Goal: Navigation & Orientation: Find specific page/section

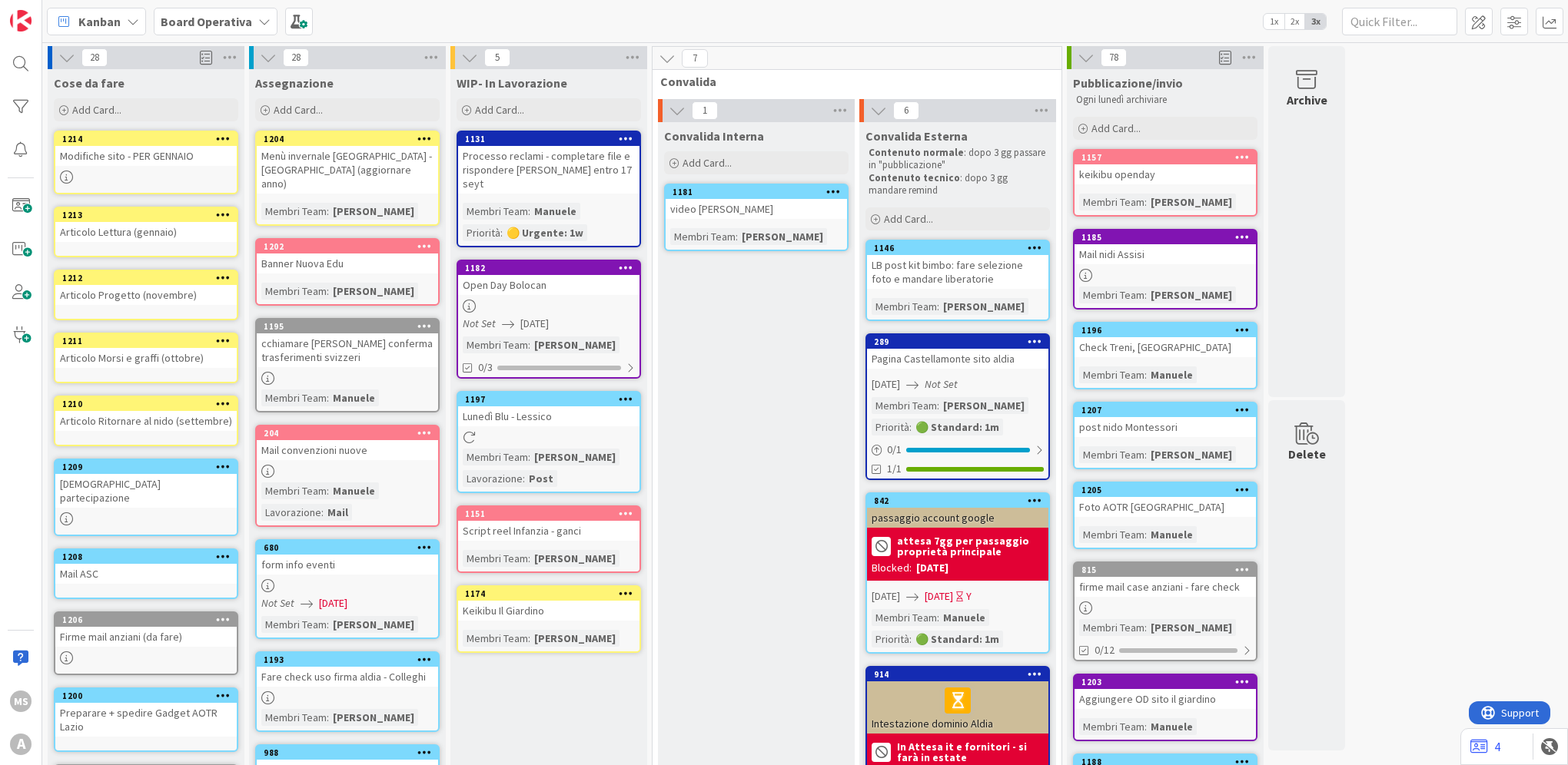
click at [61, 173] on icon at bounding box center [67, 177] width 13 height 13
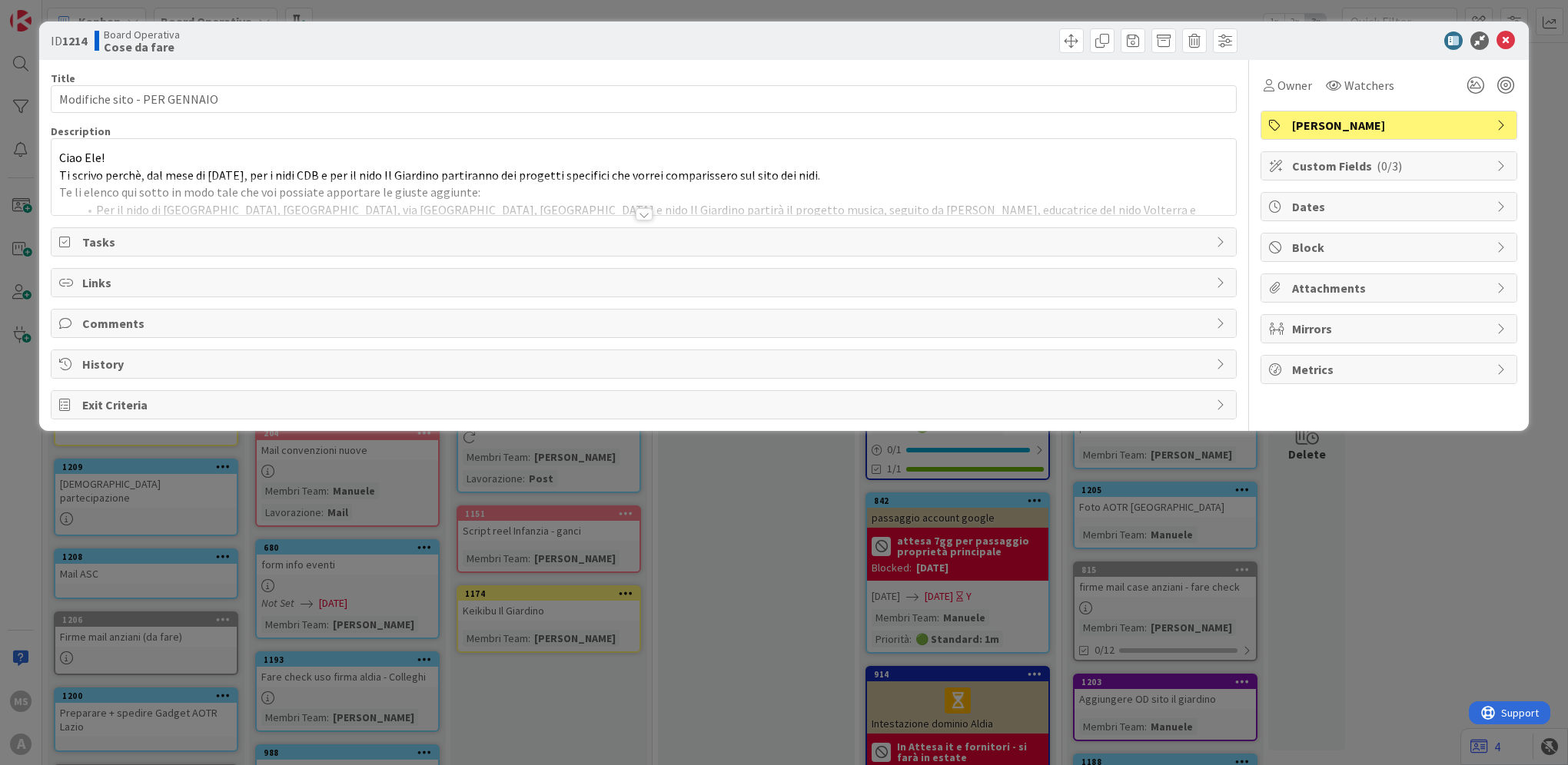
click at [639, 214] on div at bounding box center [644, 214] width 17 height 12
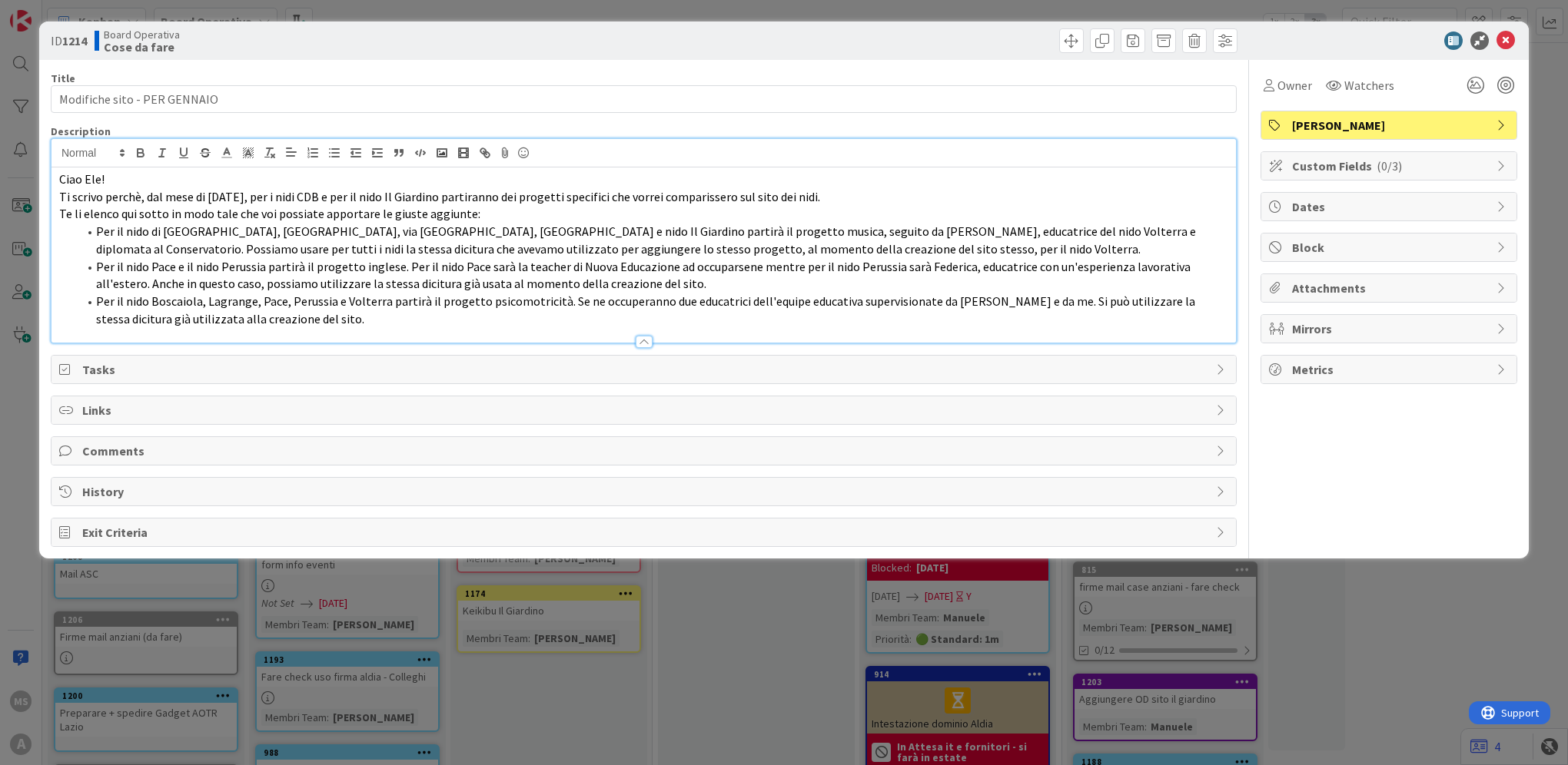
click at [398, 682] on div "ID 1214 Board Operativa Cose da fare Title 28 / 128 Modifiche sito - PER GENNAI…" at bounding box center [784, 382] width 1568 height 765
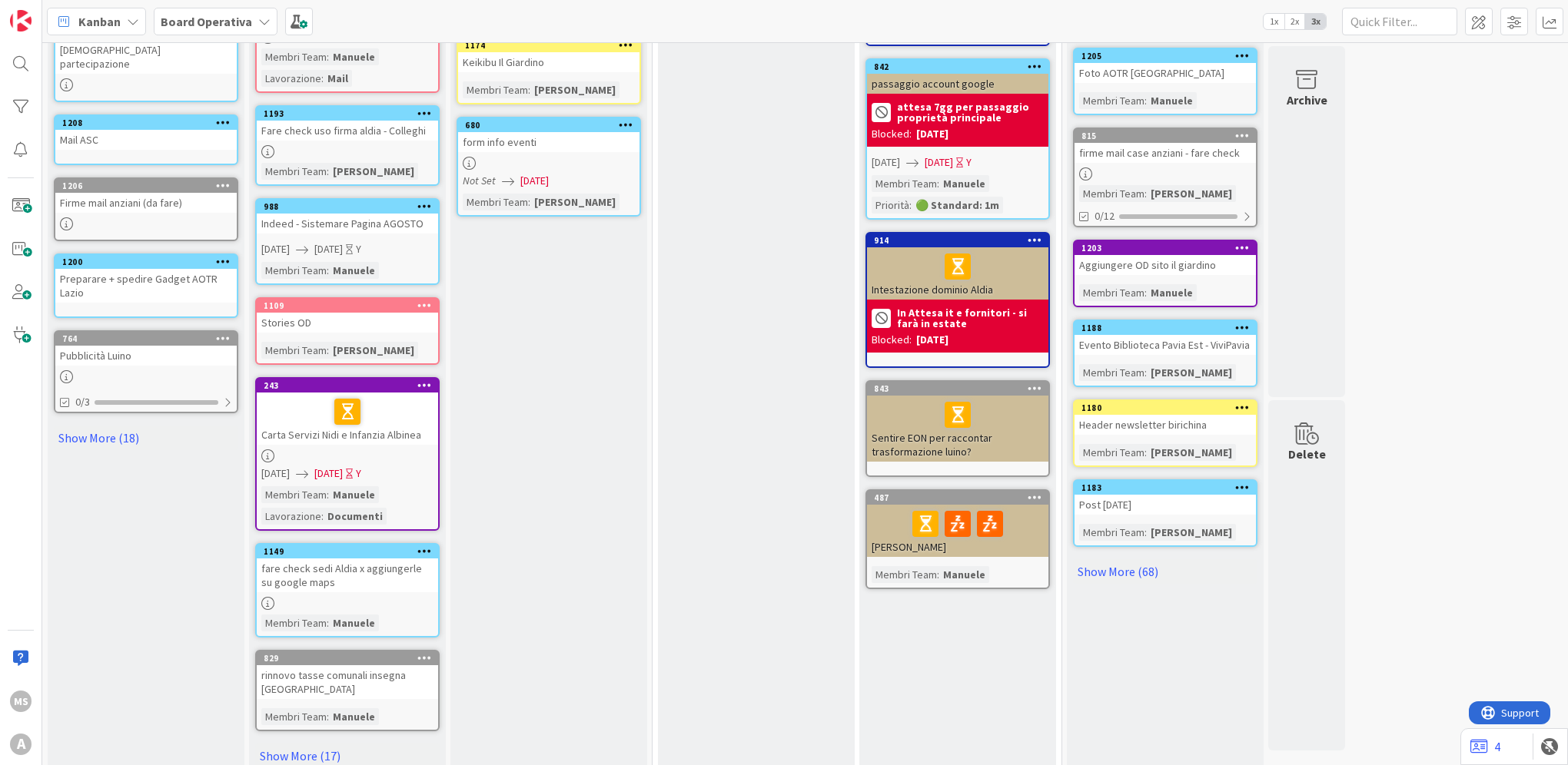
scroll to position [437, 0]
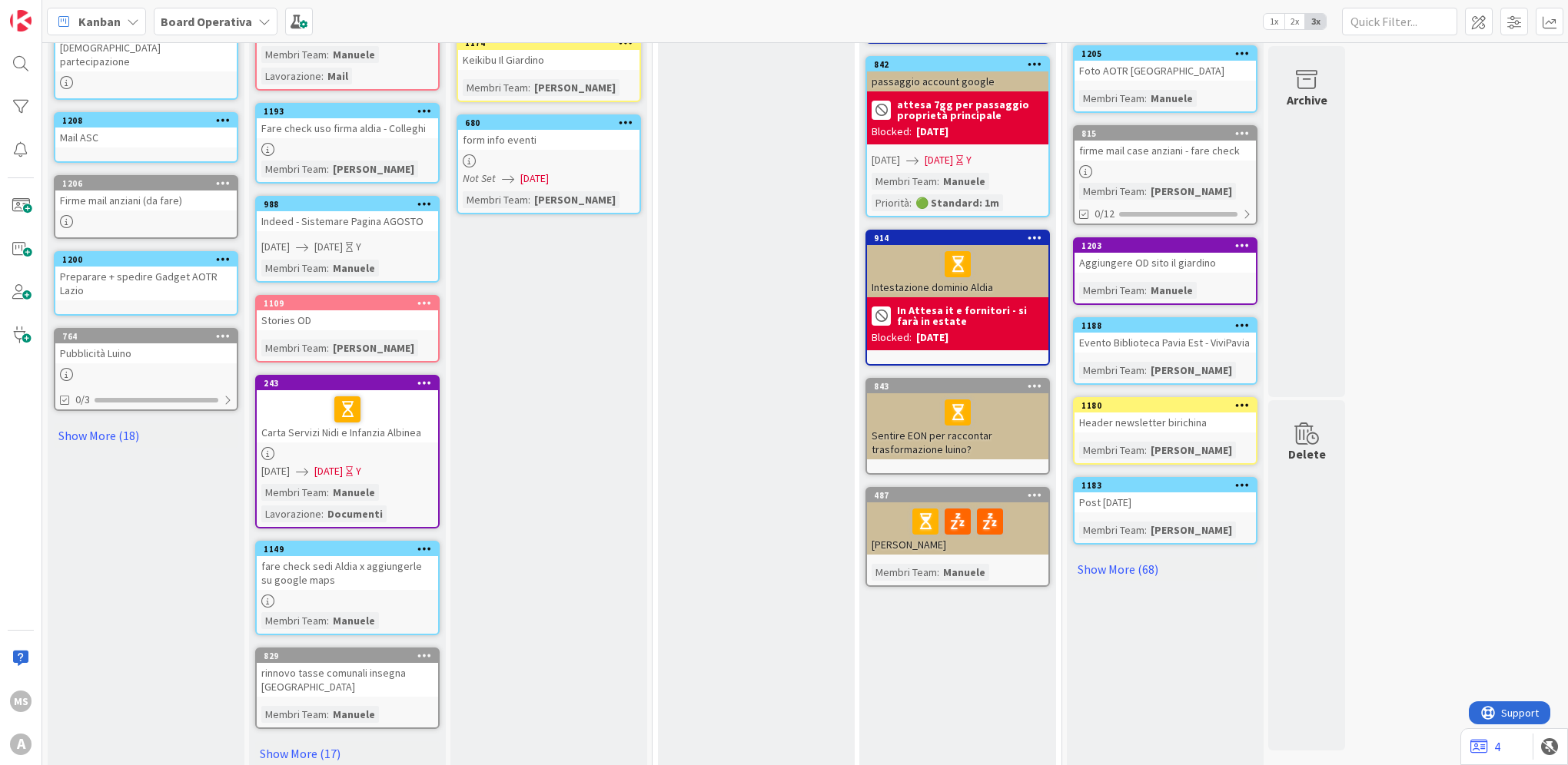
drag, startPoint x: 313, startPoint y: 728, endPoint x: 408, endPoint y: 694, distance: 100.9
click at [313, 741] on link "Show More (17)" at bounding box center [347, 754] width 184 height 24
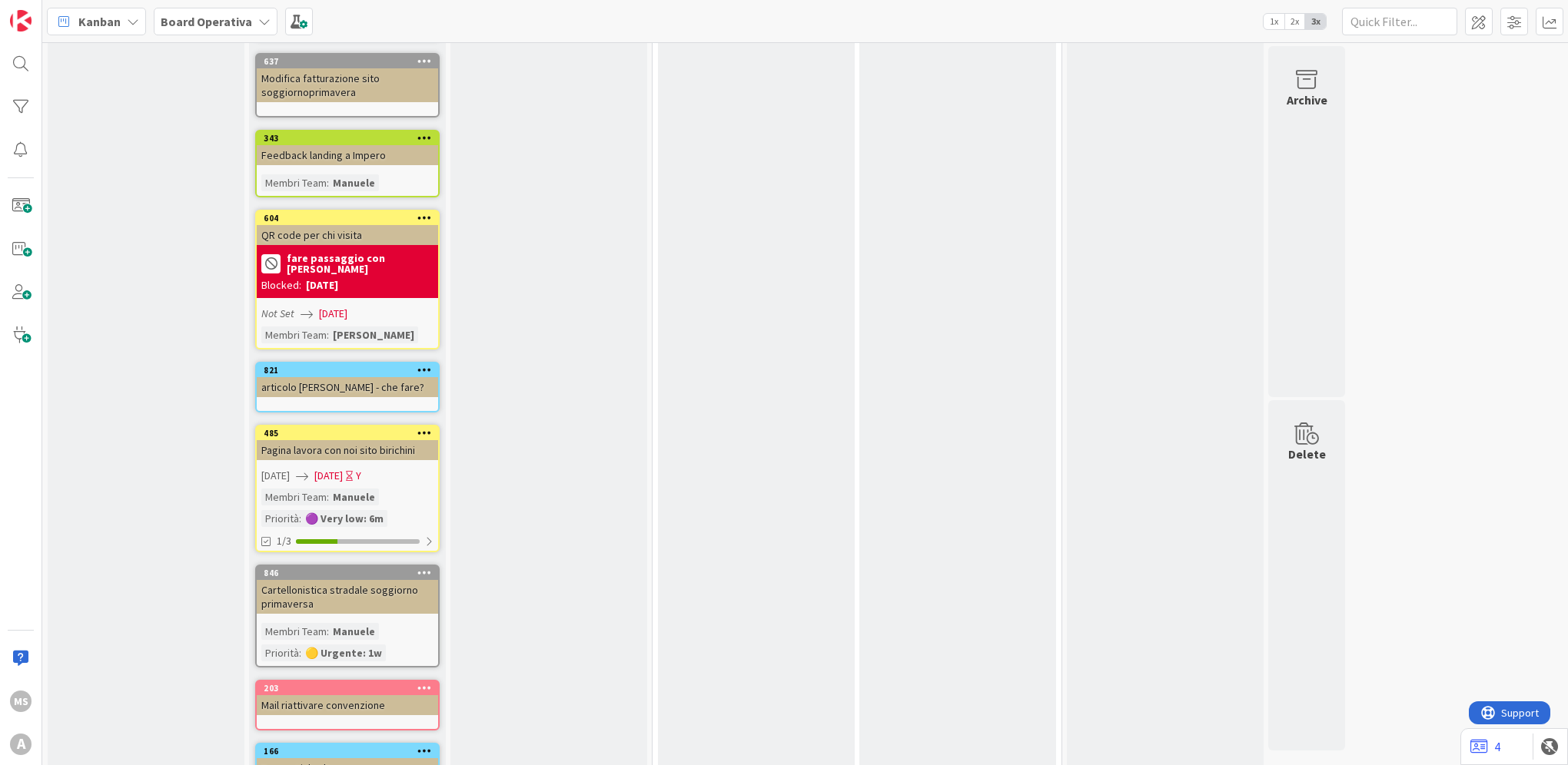
scroll to position [2429, 0]
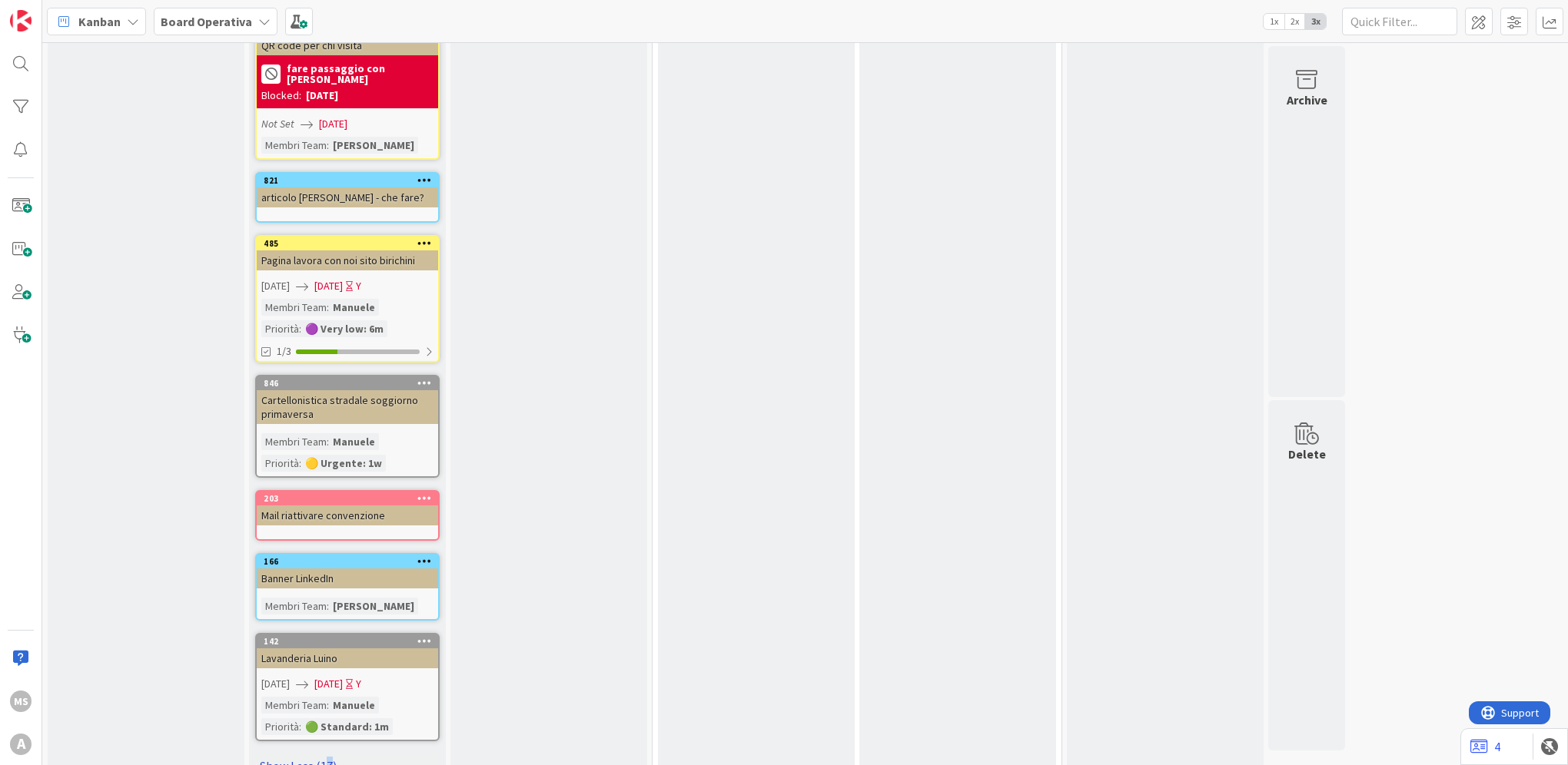
click at [327, 754] on link "Show Less (17)" at bounding box center [347, 766] width 184 height 24
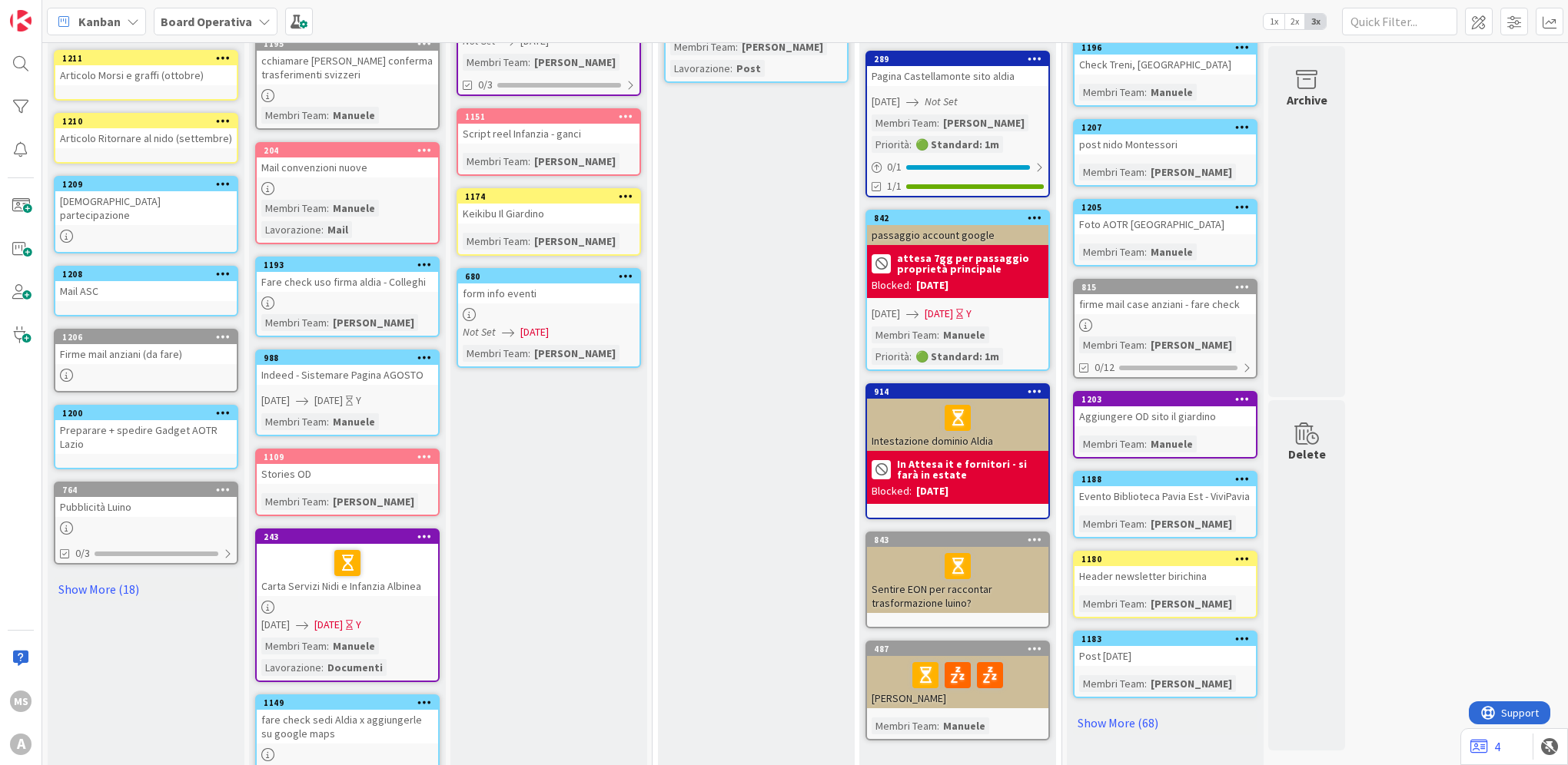
scroll to position [53, 0]
